Goal: Task Accomplishment & Management: Use online tool/utility

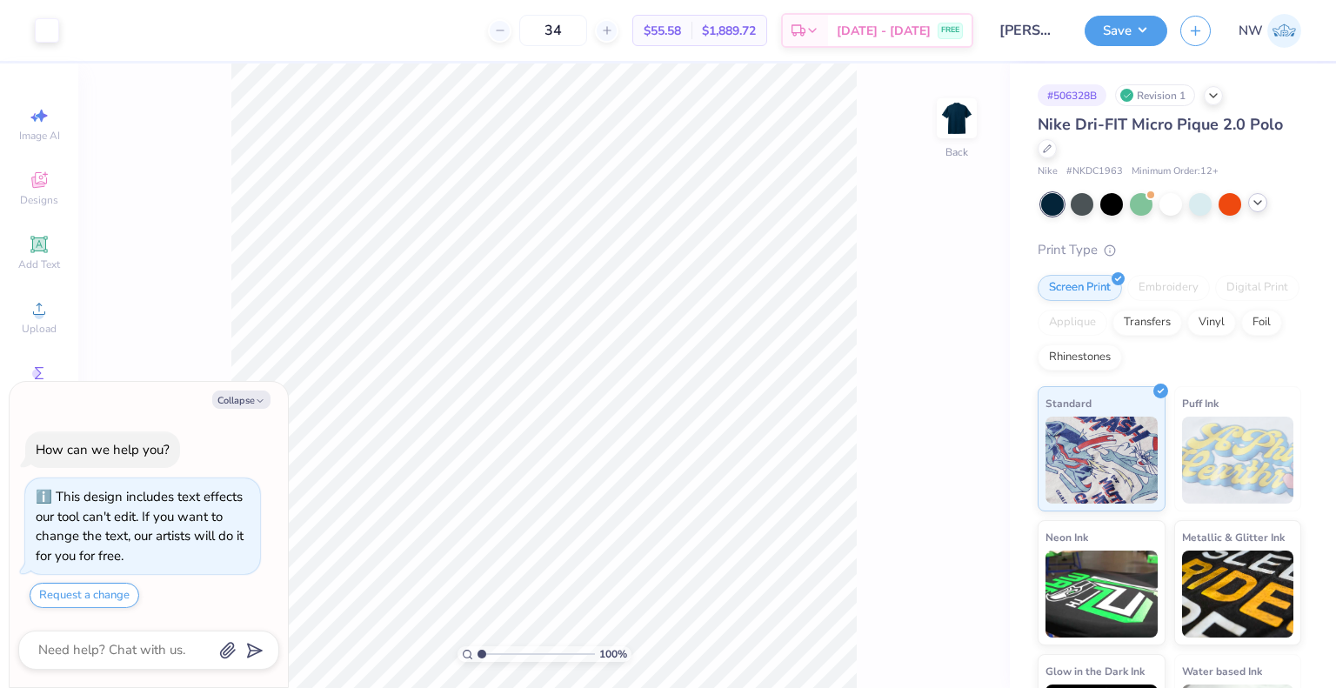
click at [1256, 208] on icon at bounding box center [1258, 203] width 14 height 14
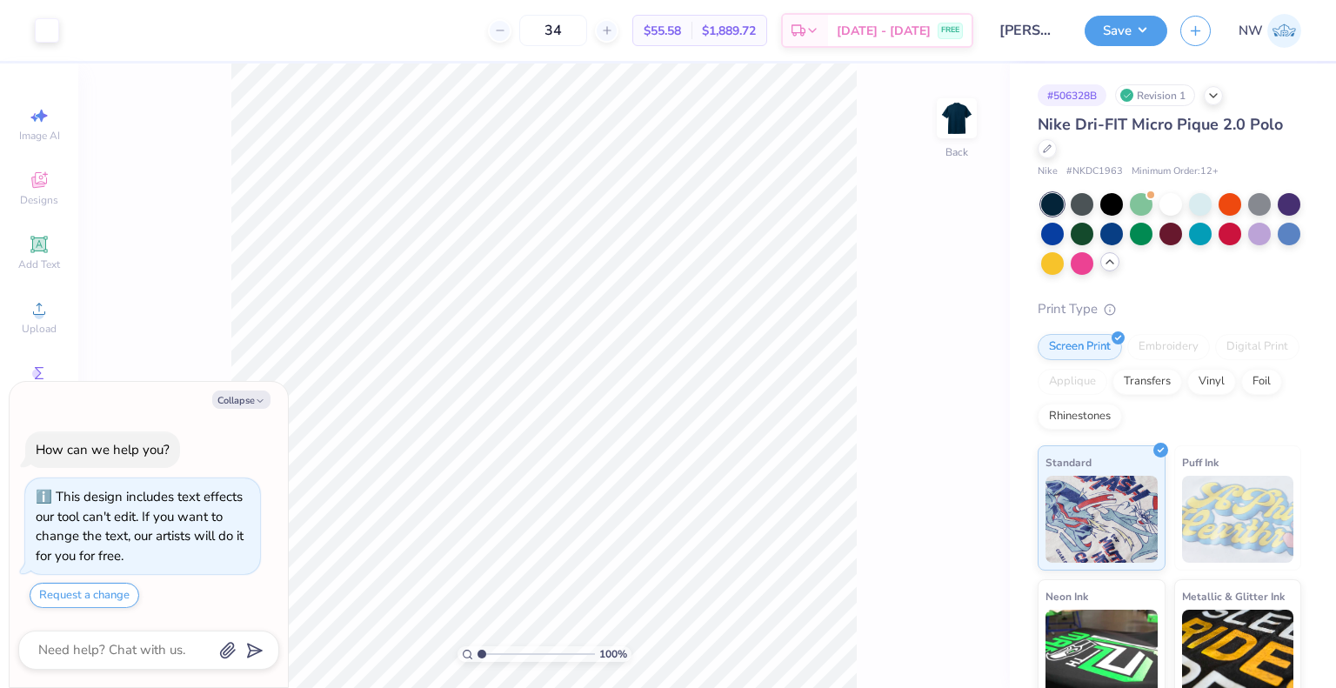
click at [1117, 261] on icon at bounding box center [1110, 262] width 14 height 14
type textarea "x"
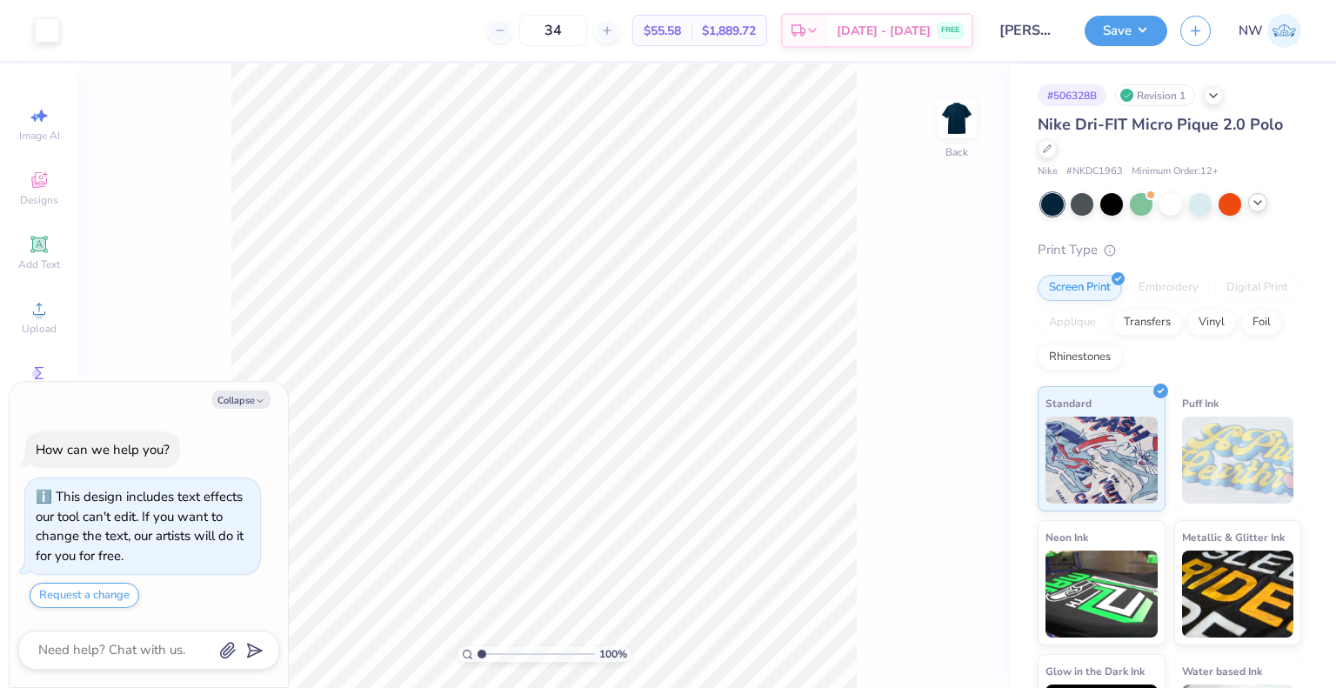
click at [1167, 290] on div "Embroidery" at bounding box center [1168, 288] width 83 height 26
click at [1029, 260] on div "# 506328B Revision 1 Nike Dri-FIT Micro Pique 2.0 Polo Nike # NKDC1963 Minimum …" at bounding box center [1173, 422] width 326 height 716
